Goal: Task Accomplishment & Management: Manage account settings

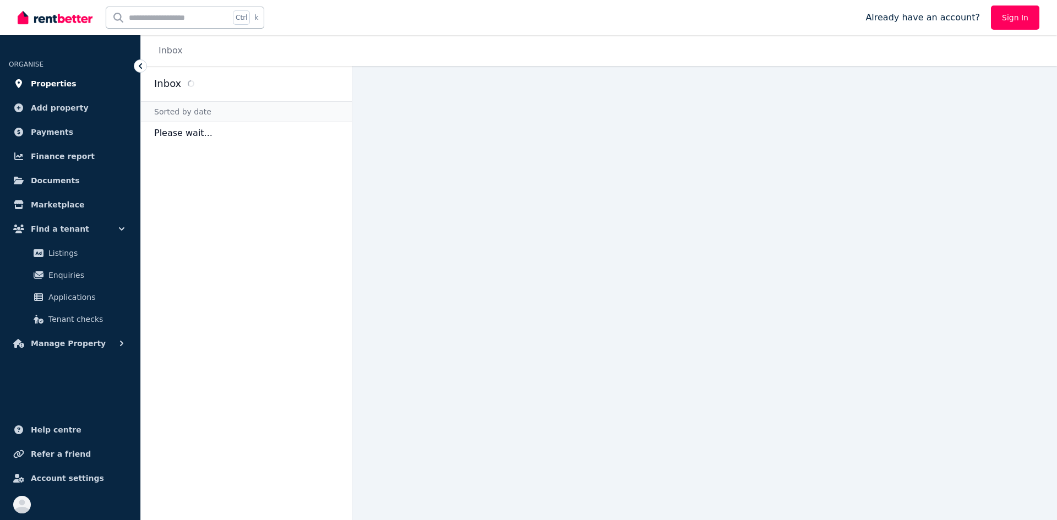
click at [51, 83] on span "Properties" at bounding box center [54, 83] width 46 height 13
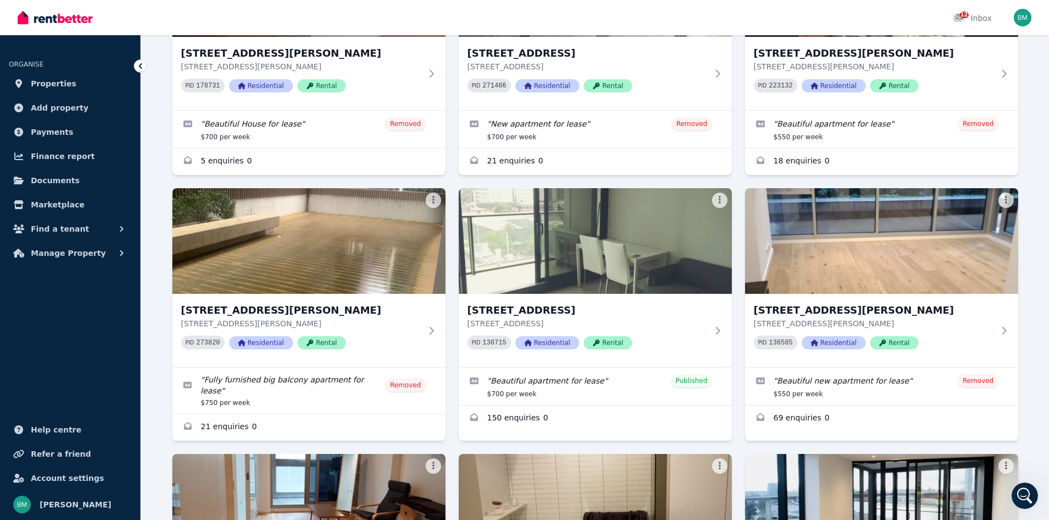
scroll to position [453, 0]
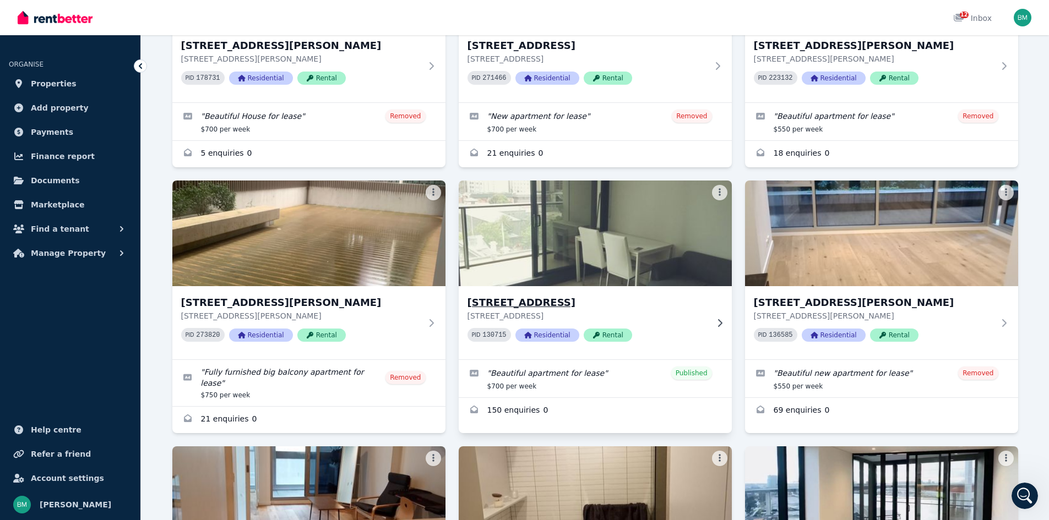
click at [605, 244] on img at bounding box center [595, 233] width 287 height 111
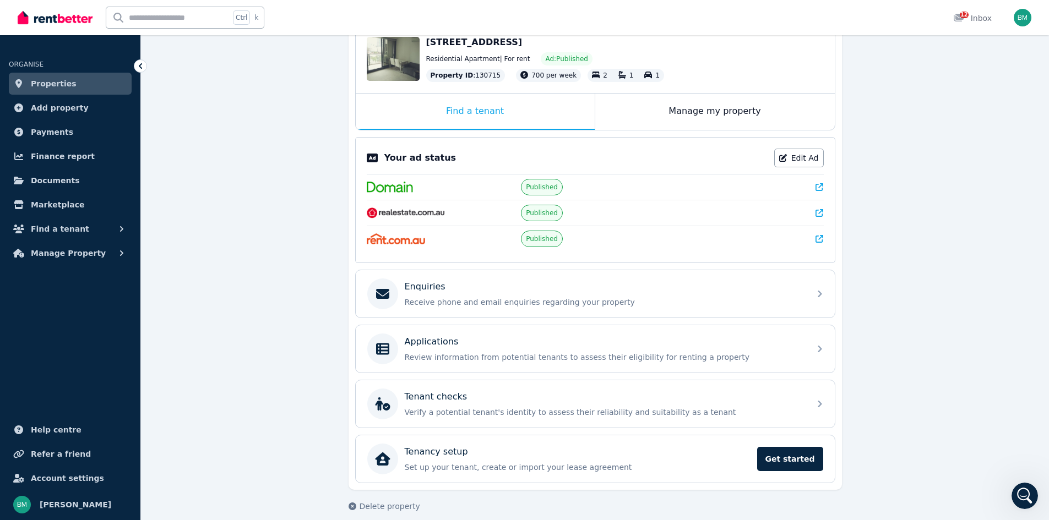
scroll to position [136, 0]
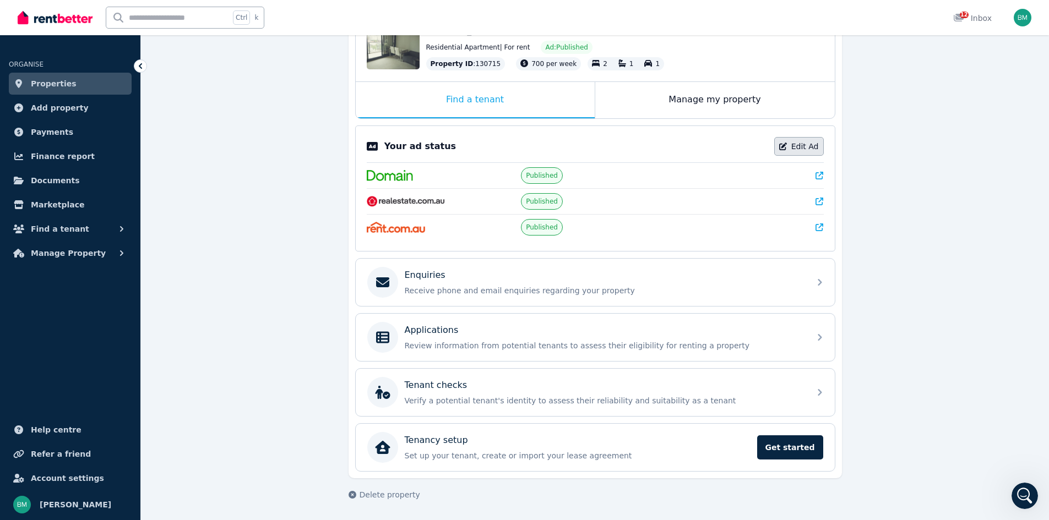
click at [800, 143] on link "Edit Ad" at bounding box center [799, 146] width 50 height 19
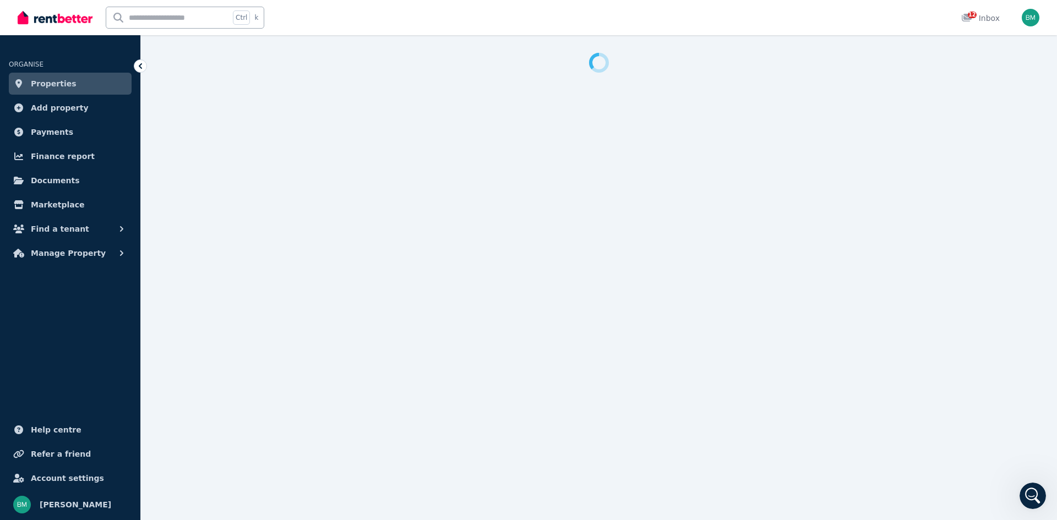
select select "**********"
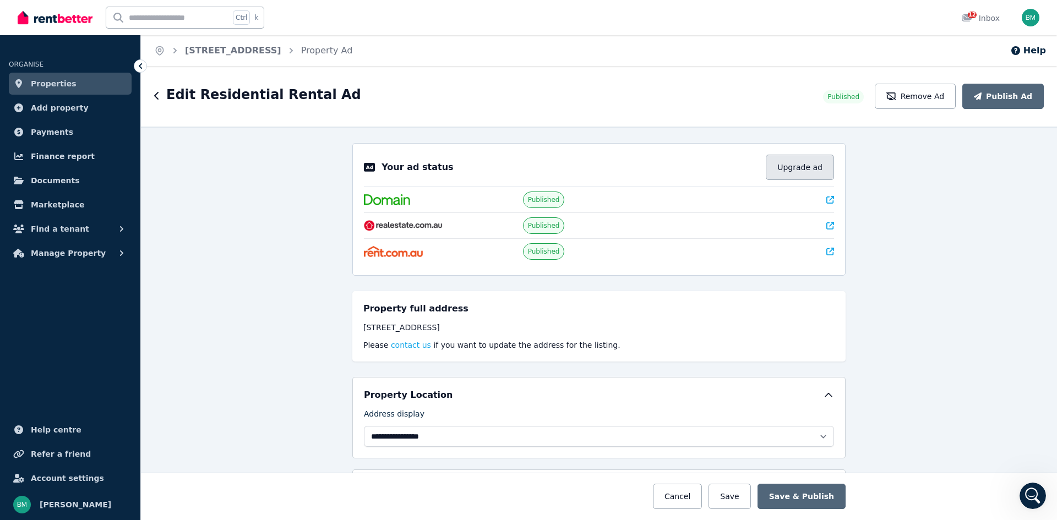
click at [786, 171] on button "Upgrade ad" at bounding box center [800, 167] width 68 height 25
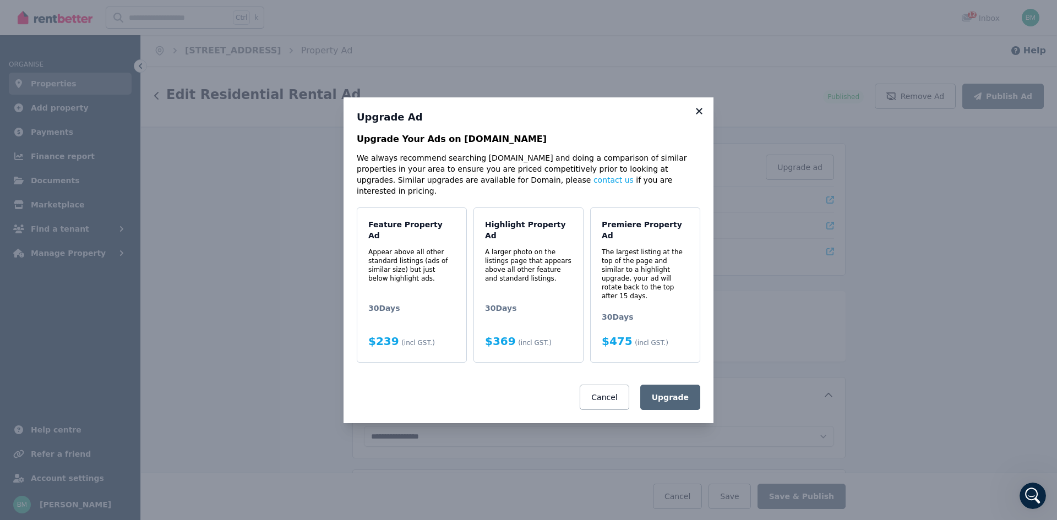
click at [700, 116] on icon at bounding box center [699, 111] width 11 height 10
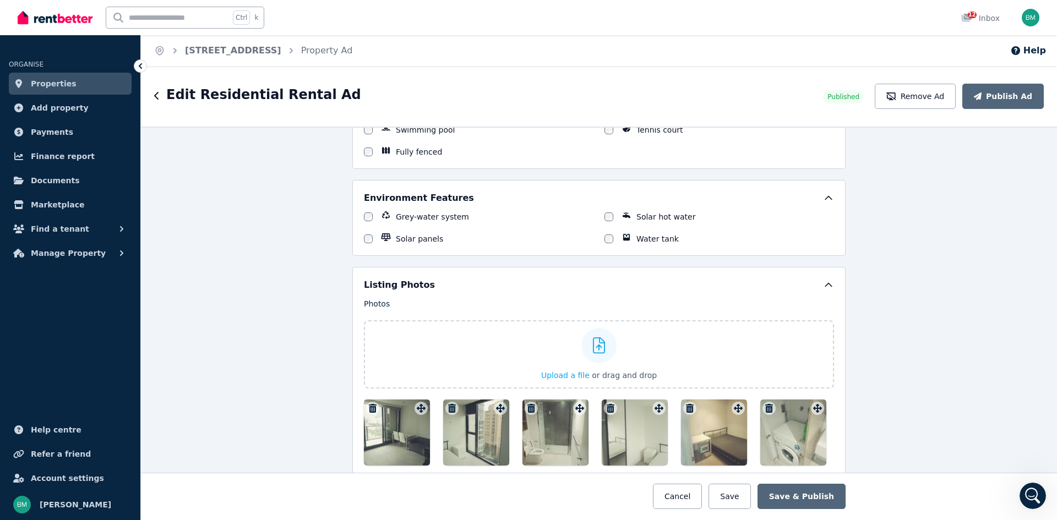
scroll to position [1274, 0]
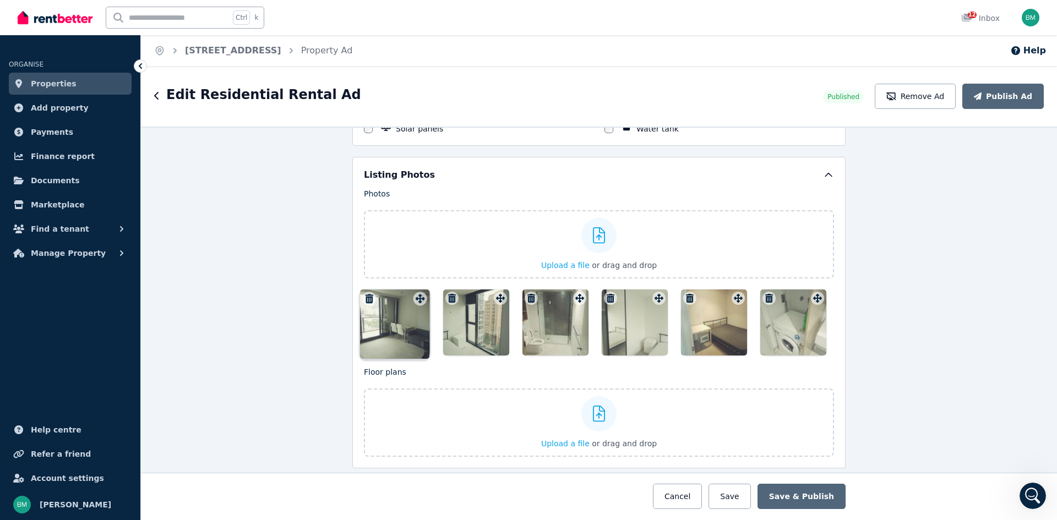
click at [418, 303] on div "Photos Upload a file or drag and drop To pick up a draggable item, press the sp…" at bounding box center [599, 271] width 470 height 167
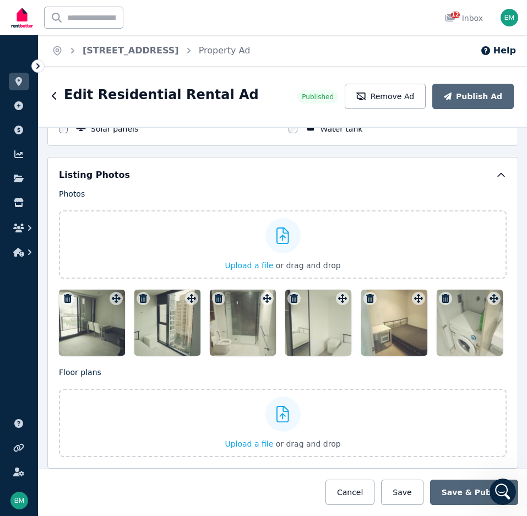
drag, startPoint x: 475, startPoint y: 320, endPoint x: 467, endPoint y: 321, distance: 8.3
click at [467, 321] on div at bounding box center [470, 323] width 66 height 66
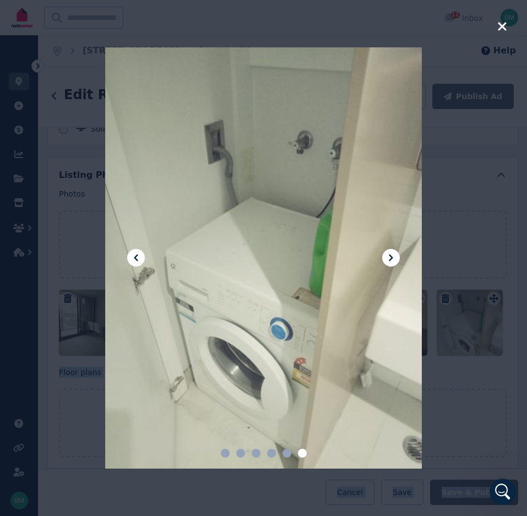
drag, startPoint x: 467, startPoint y: 321, endPoint x: 561, endPoint y: 307, distance: 95.1
click at [527, 307] on html "**********" at bounding box center [263, 258] width 527 height 516
drag, startPoint x: 374, startPoint y: 204, endPoint x: 282, endPoint y: 212, distance: 92.8
click at [282, 212] on div at bounding box center [263, 258] width 316 height 422
click at [388, 261] on icon at bounding box center [390, 257] width 13 height 13
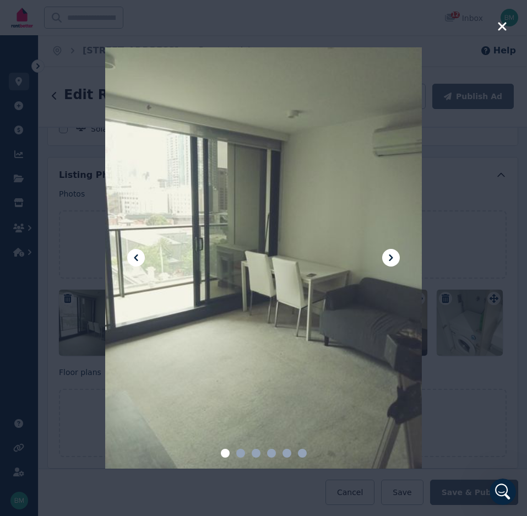
click at [388, 261] on icon at bounding box center [390, 257] width 13 height 13
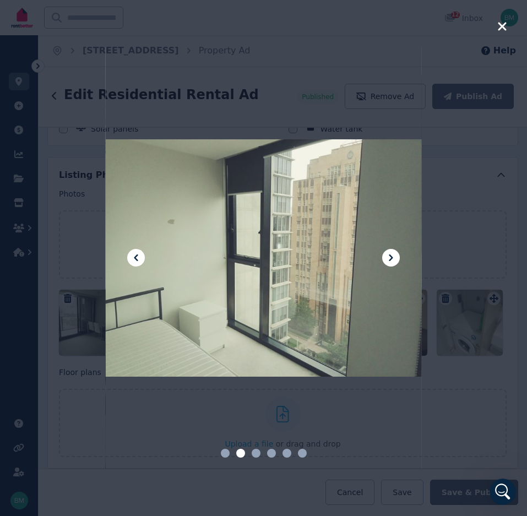
click at [388, 261] on icon at bounding box center [390, 257] width 13 height 13
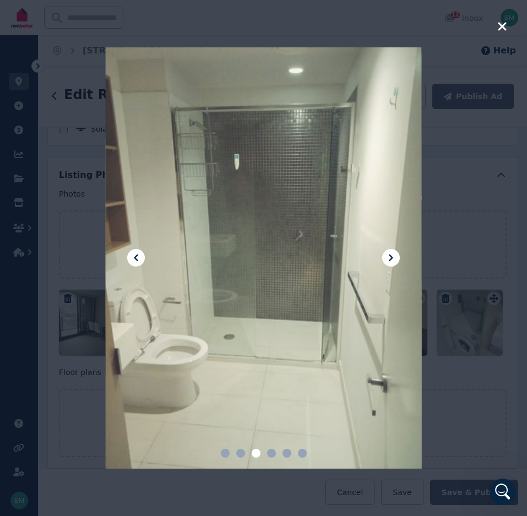
click at [388, 261] on icon at bounding box center [390, 257] width 13 height 13
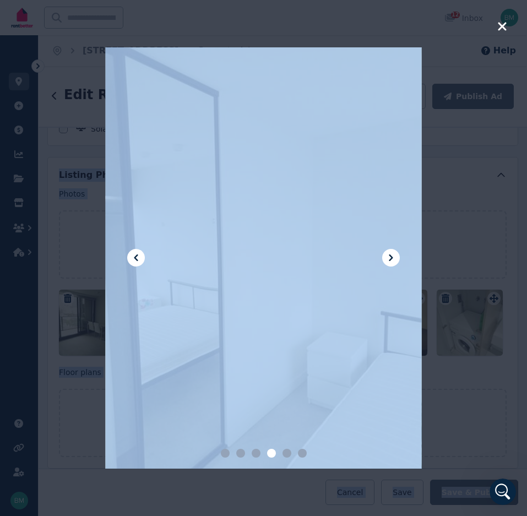
drag, startPoint x: 376, startPoint y: 181, endPoint x: 596, endPoint y: 140, distance: 224.0
click at [527, 140] on html "**********" at bounding box center [263, 258] width 527 height 516
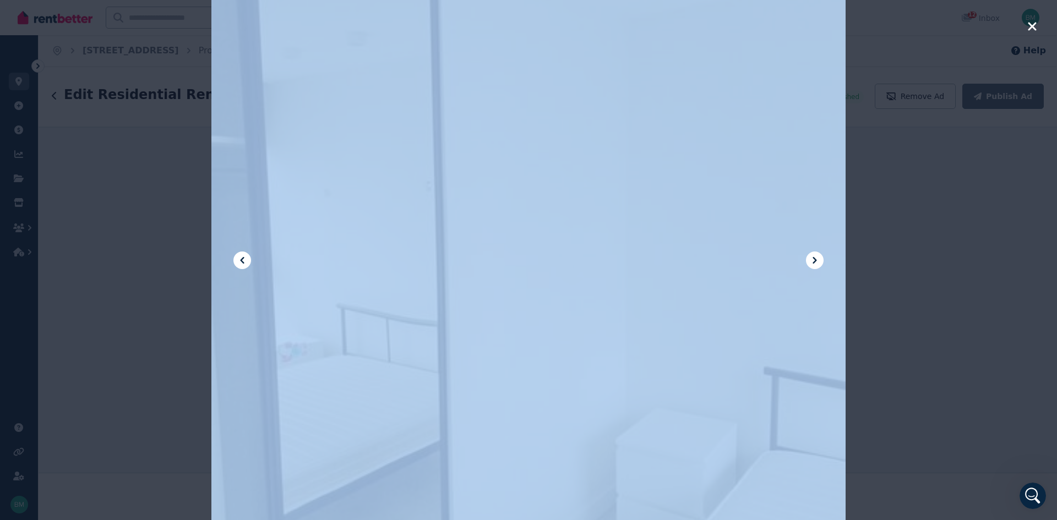
click at [1033, 24] on icon "button" at bounding box center [1033, 26] width 10 height 13
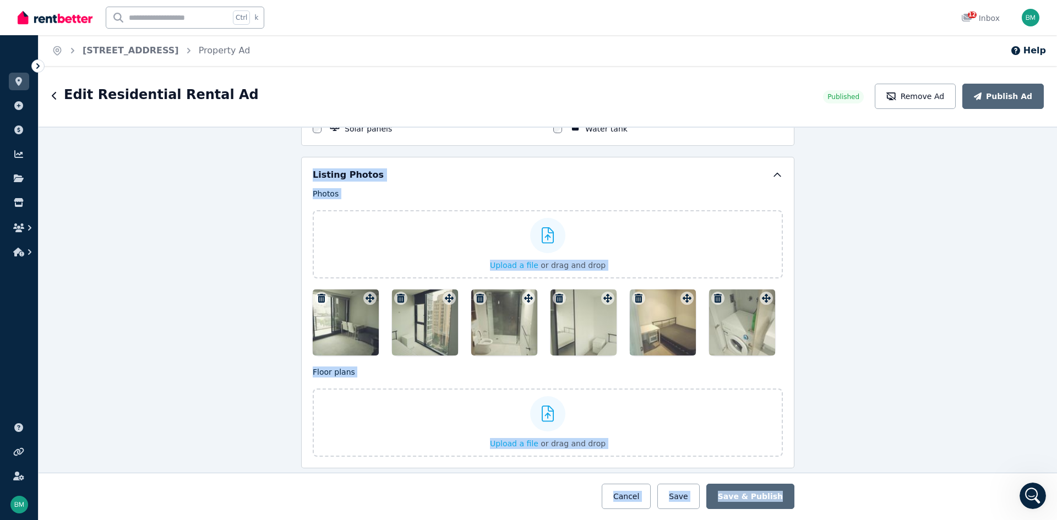
click at [592, 319] on div at bounding box center [584, 323] width 66 height 66
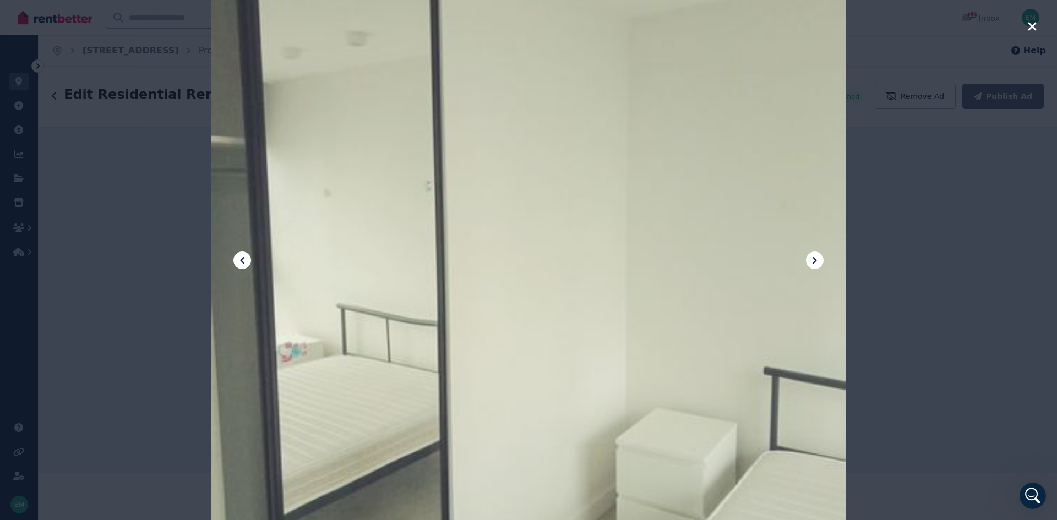
click at [592, 319] on div "**********" at bounding box center [548, 293] width 1019 height 454
click at [815, 258] on icon at bounding box center [815, 260] width 4 height 7
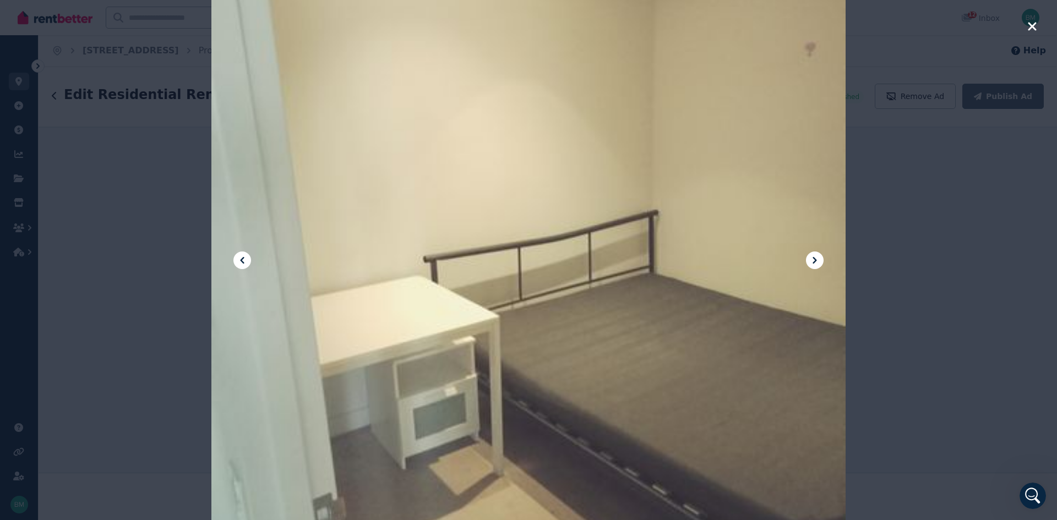
click at [963, 192] on div at bounding box center [528, 260] width 1057 height 520
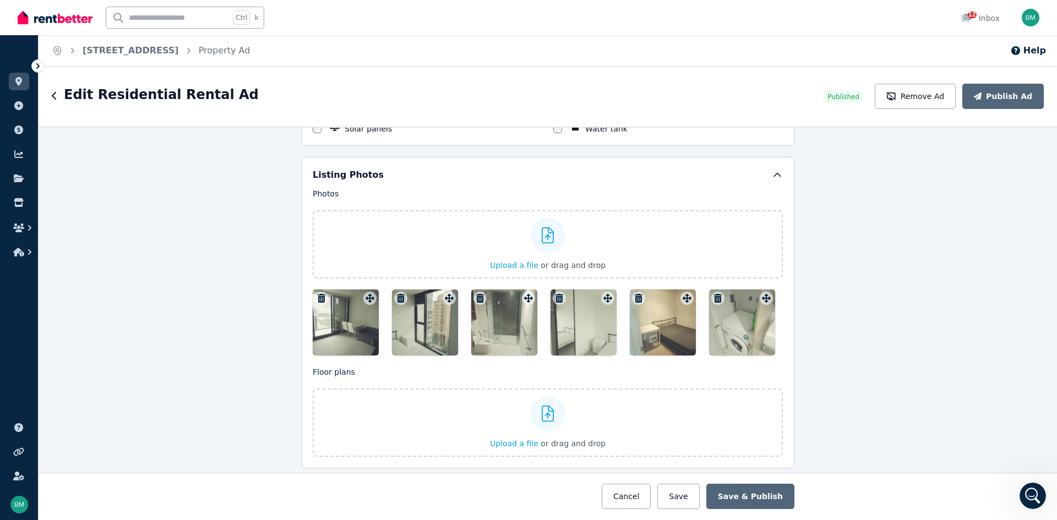
drag, startPoint x: 752, startPoint y: 316, endPoint x: 786, endPoint y: 320, distance: 33.8
click at [786, 320] on div "Listing Photos Photos Upload a file or drag and drop To pick up a draggable ite…" at bounding box center [547, 313] width 493 height 312
click at [769, 322] on div at bounding box center [742, 323] width 66 height 66
click at [769, 322] on div "**********" at bounding box center [548, 293] width 1019 height 454
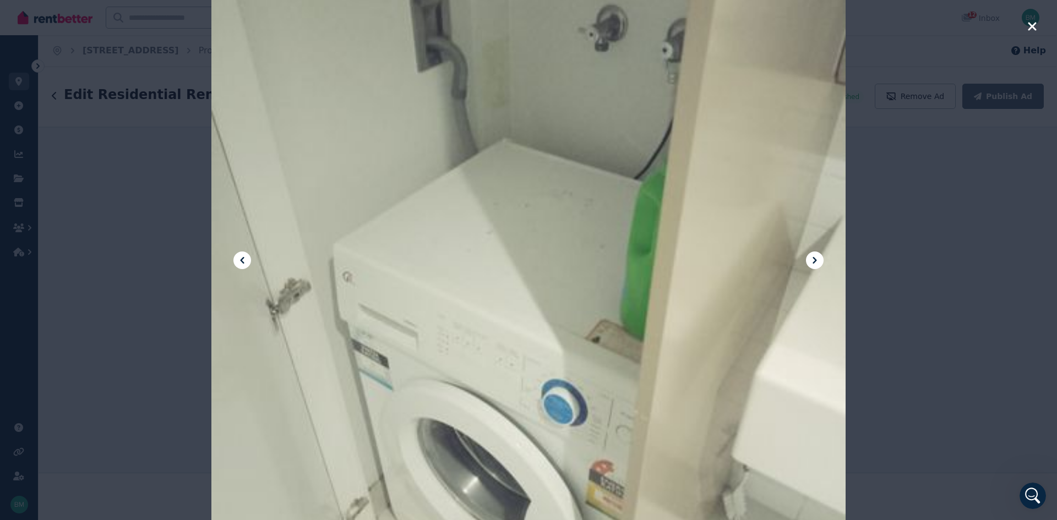
click at [799, 230] on div at bounding box center [528, 261] width 634 height 846
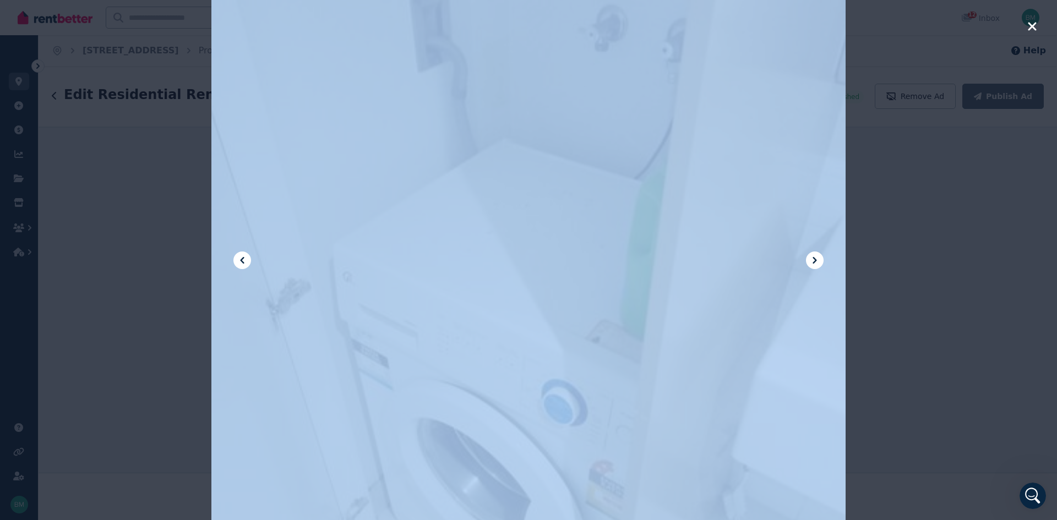
click at [799, 230] on div at bounding box center [528, 261] width 634 height 846
click at [822, 151] on div at bounding box center [528, 261] width 634 height 846
click at [1033, 25] on icon "button" at bounding box center [1032, 26] width 8 height 8
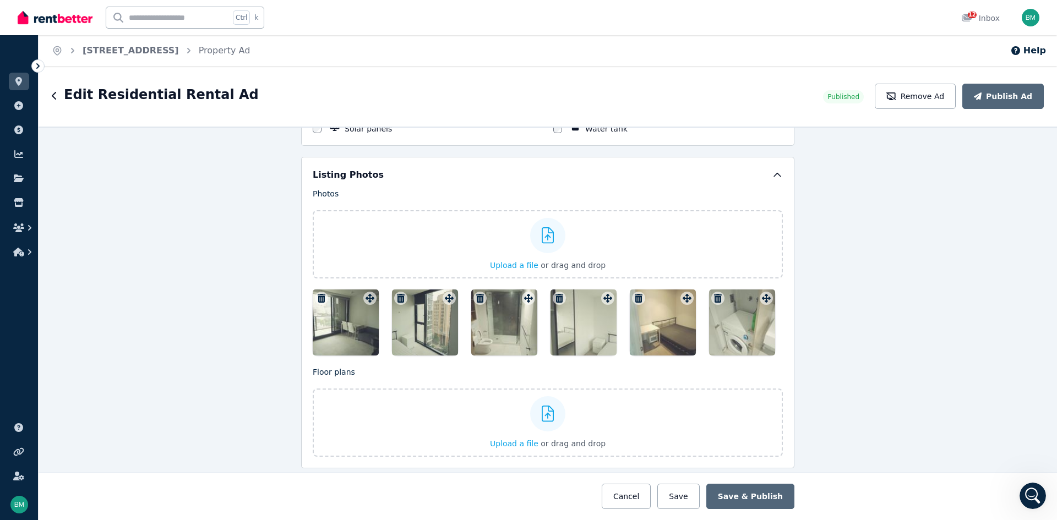
click at [725, 321] on div at bounding box center [742, 323] width 66 height 66
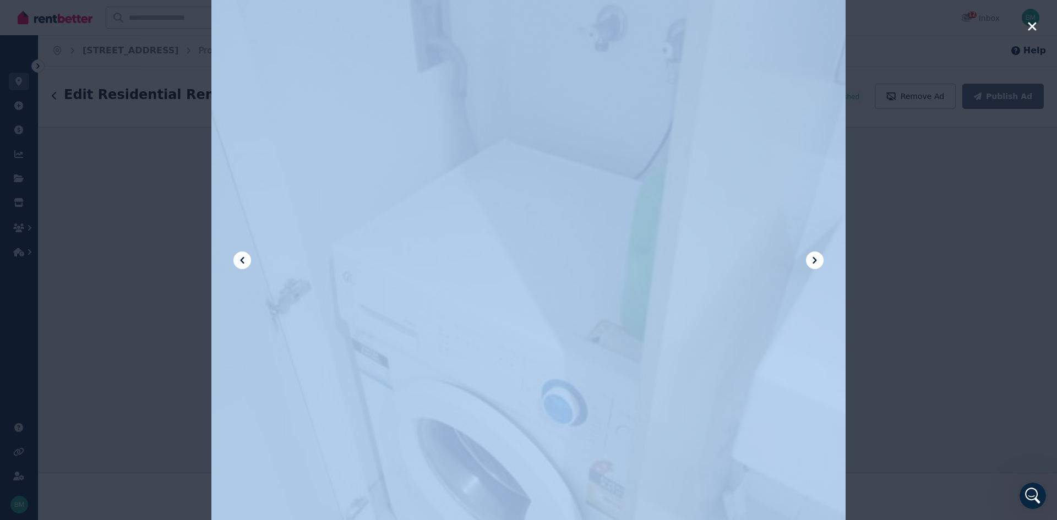
click at [725, 321] on div "**********" at bounding box center [548, 293] width 1019 height 454
click at [1031, 27] on icon "button" at bounding box center [1033, 26] width 10 height 13
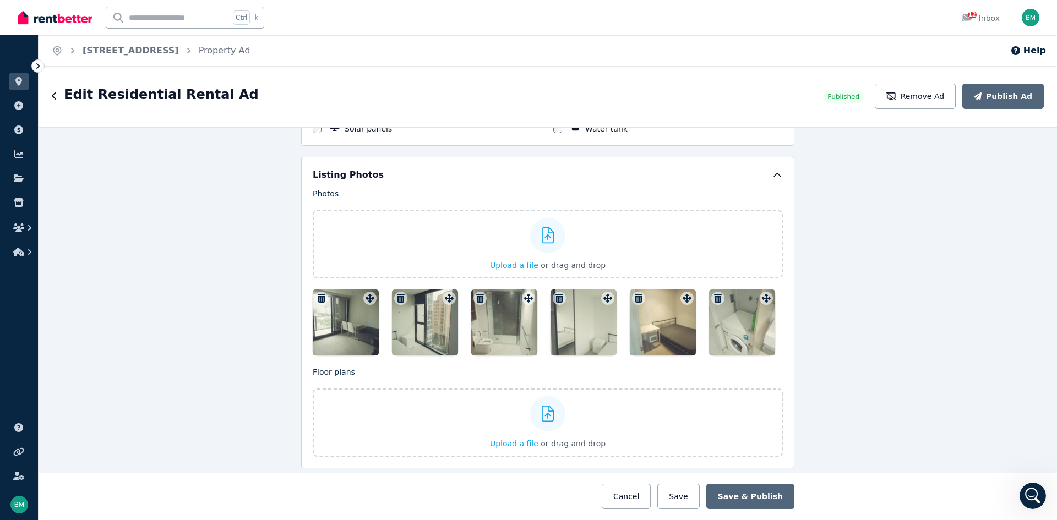
click at [1031, 27] on div "Open user menu" at bounding box center [1028, 17] width 24 height 35
drag, startPoint x: 745, startPoint y: 319, endPoint x: 755, endPoint y: 320, distance: 10.5
click at [755, 320] on div at bounding box center [742, 323] width 66 height 66
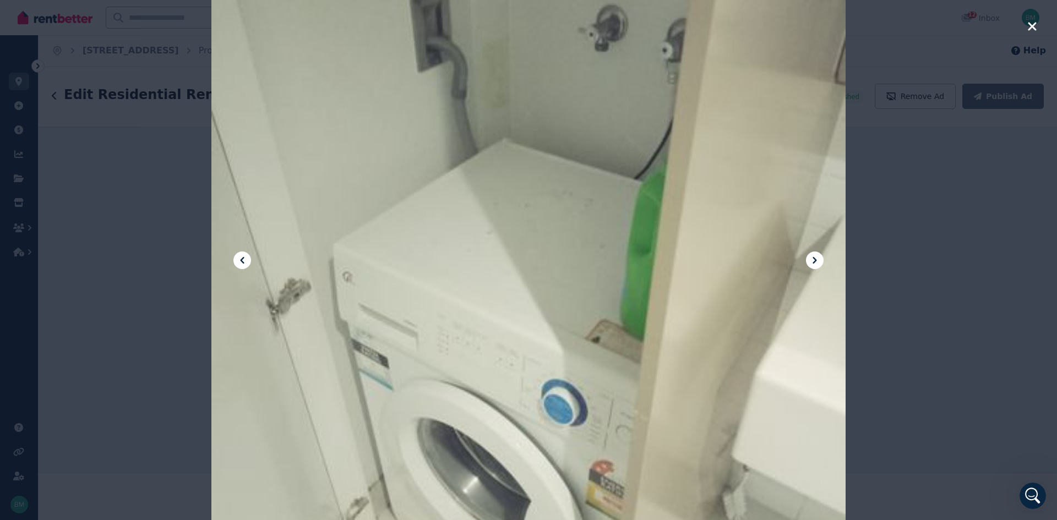
click at [756, 319] on div at bounding box center [528, 261] width 634 height 846
click at [1033, 23] on icon "button" at bounding box center [1033, 26] width 10 height 13
